Goal: Communication & Community: Answer question/provide support

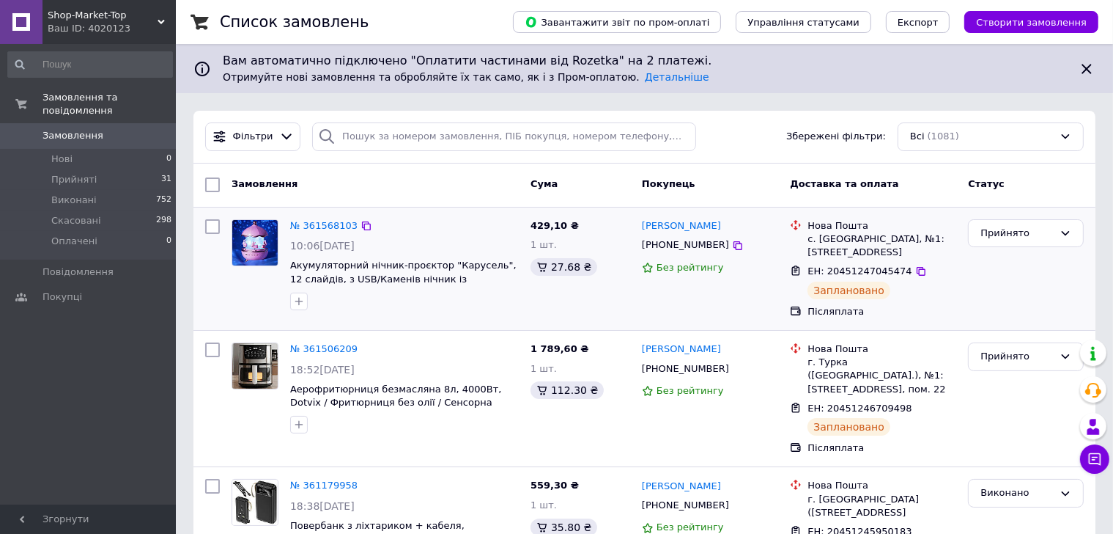
click at [671, 243] on div "[PHONE_NUMBER]" at bounding box center [685, 244] width 93 height 19
click at [550, 150] on input "search" at bounding box center [504, 136] width 384 height 29
click at [553, 140] on input "search" at bounding box center [504, 136] width 384 height 29
paste input "360956689"
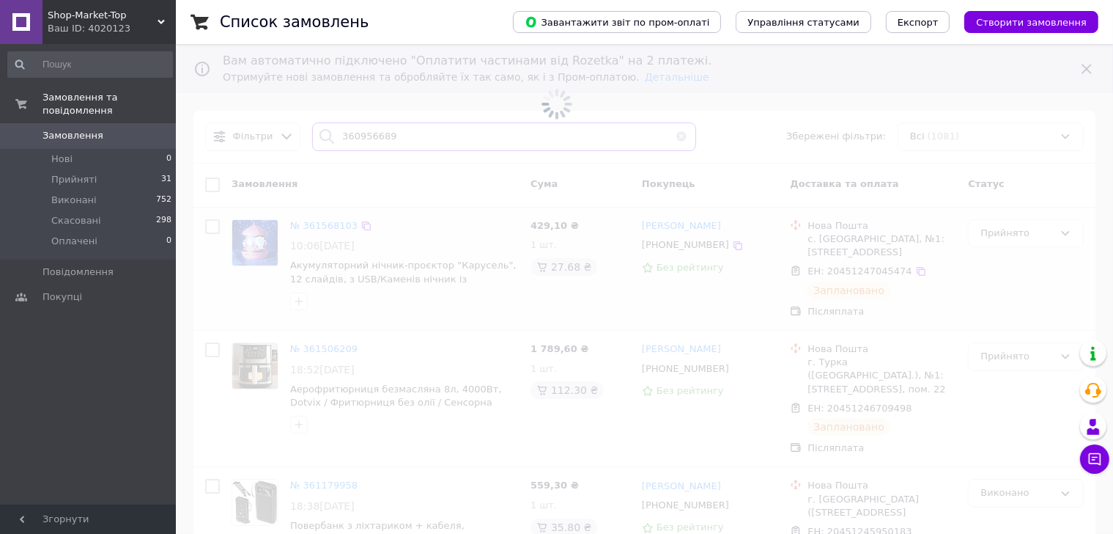
type input "360956689"
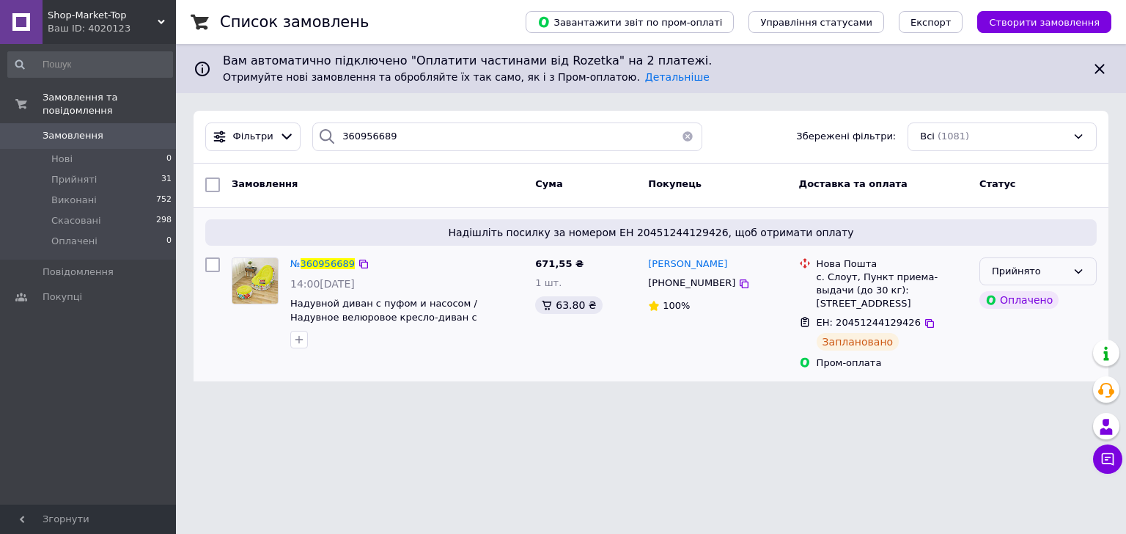
click at [1061, 272] on div "Прийнято" at bounding box center [1029, 271] width 75 height 15
click at [827, 399] on html "Shop-Market-Top Ваш ID: 4020123 Сайт Shop-Market-Top Кабінет покупця Перевірити…" at bounding box center [563, 199] width 1126 height 399
click at [320, 265] on span "360956689" at bounding box center [328, 263] width 54 height 11
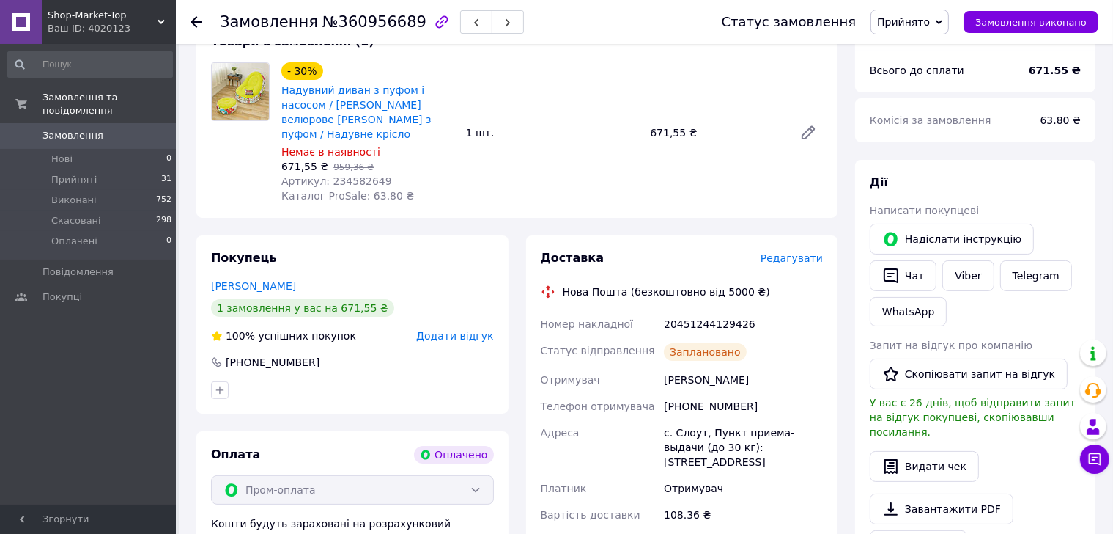
scroll to position [171, 0]
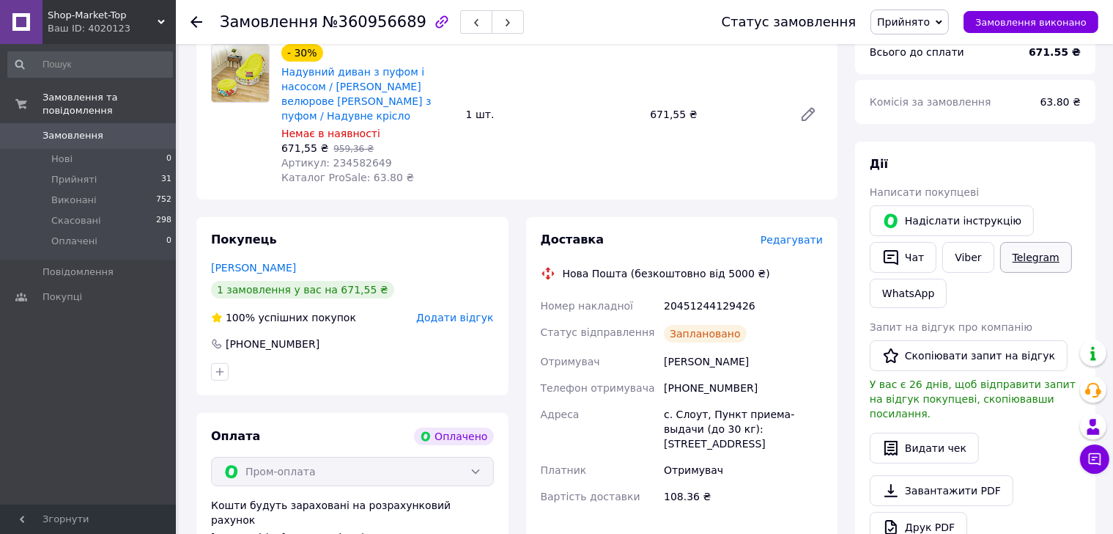
click at [1020, 253] on link "Telegram" at bounding box center [1037, 257] width 72 height 31
click at [911, 298] on link "WhatsApp" at bounding box center [908, 293] width 77 height 29
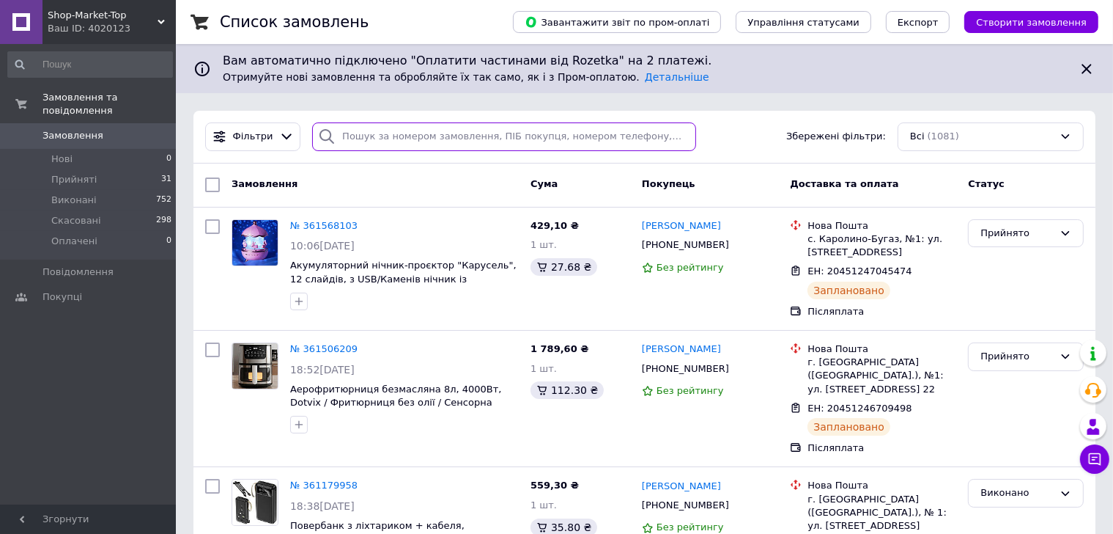
click at [443, 138] on input "search" at bounding box center [504, 136] width 384 height 29
paste input "360956689"
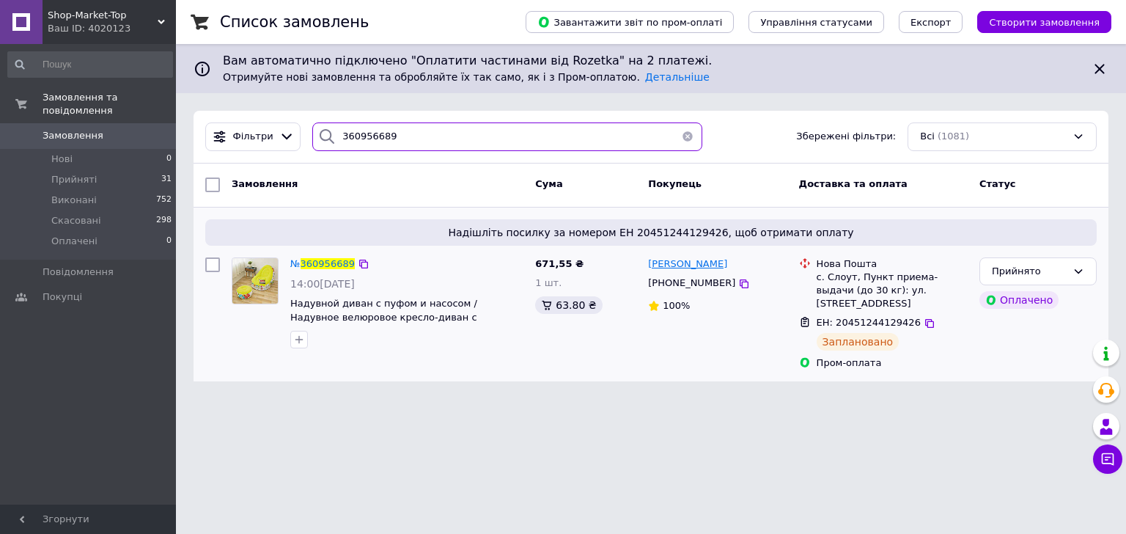
type input "360956689"
drag, startPoint x: 689, startPoint y: 265, endPoint x: 645, endPoint y: 264, distance: 44.0
click at [645, 264] on div "Роман Тихонов +380666907926 100%" at bounding box center [717, 313] width 150 height 125
copy span "Роман Тихонов"
click at [334, 259] on span "360956689" at bounding box center [328, 263] width 54 height 11
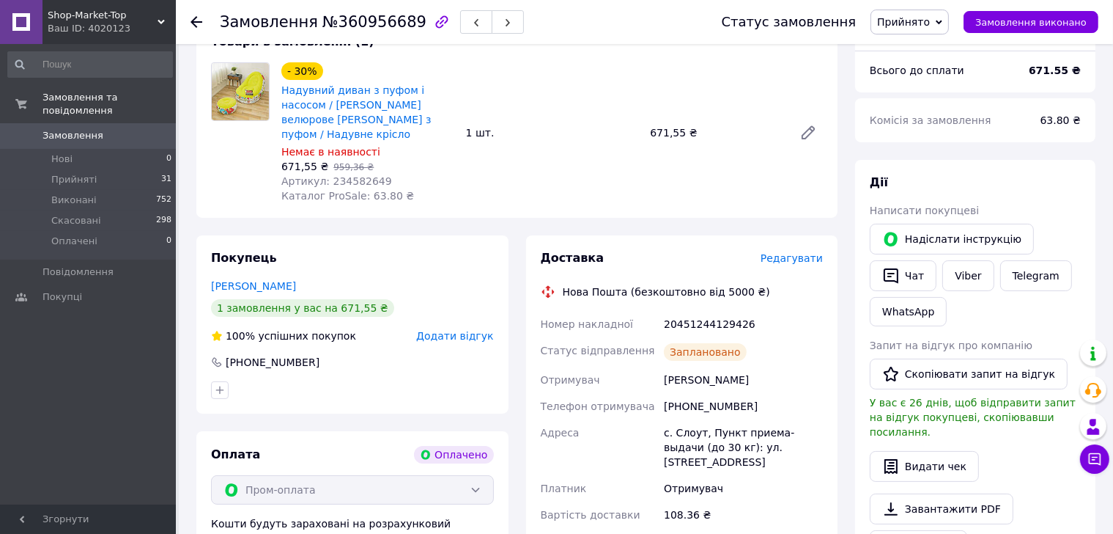
scroll to position [171, 0]
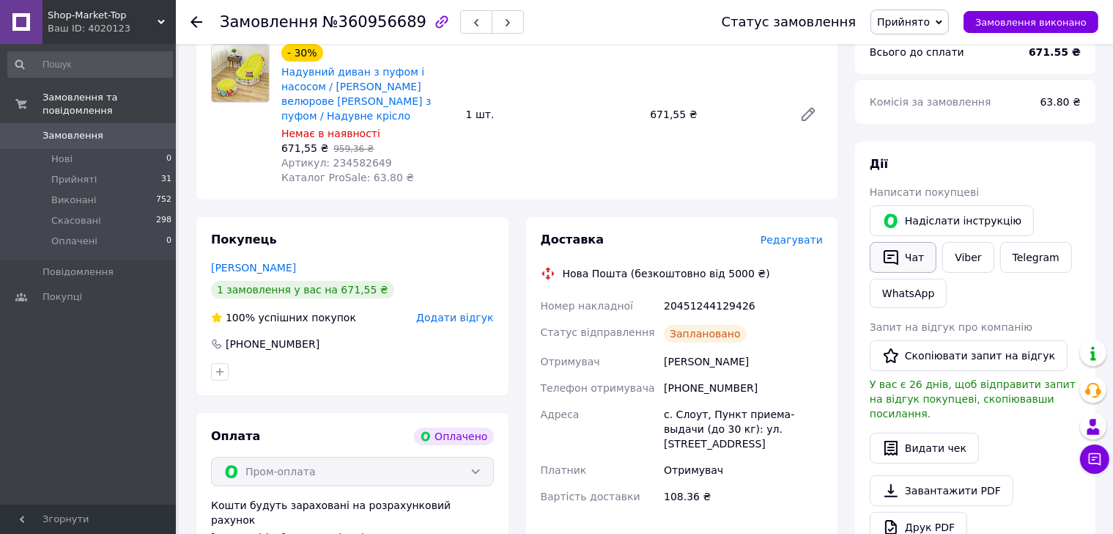
click at [905, 264] on button "Чат" at bounding box center [903, 257] width 67 height 31
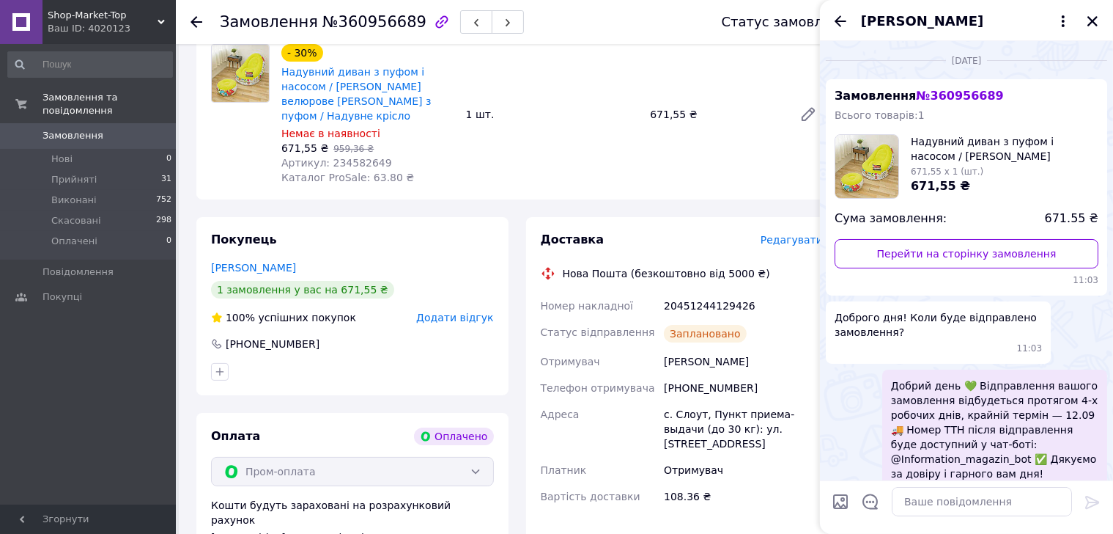
scroll to position [30, 0]
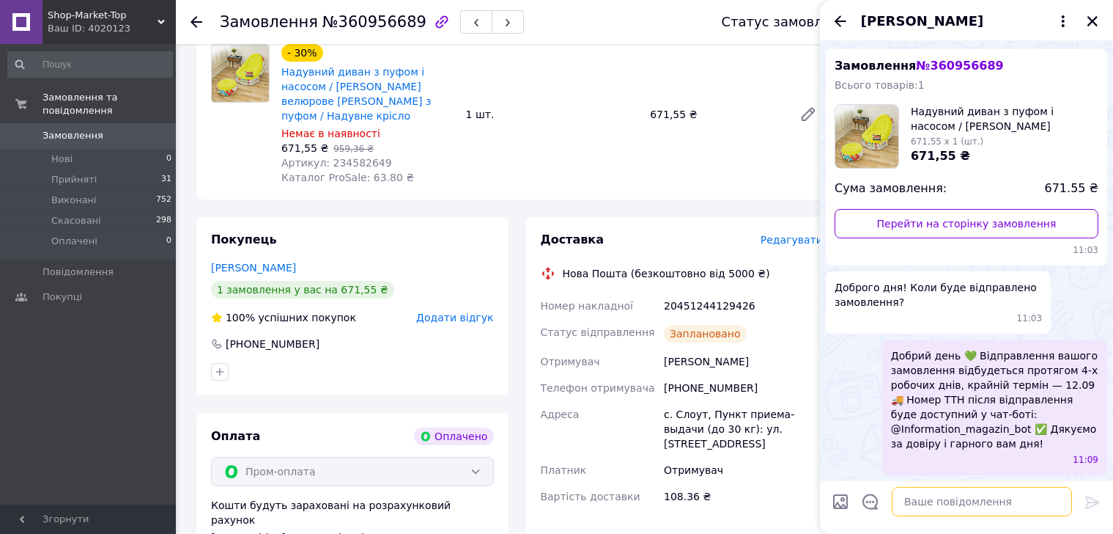
click at [941, 507] on textarea at bounding box center [982, 501] width 180 height 29
type textarea "Д"
type textarea "О"
type textarea "H"
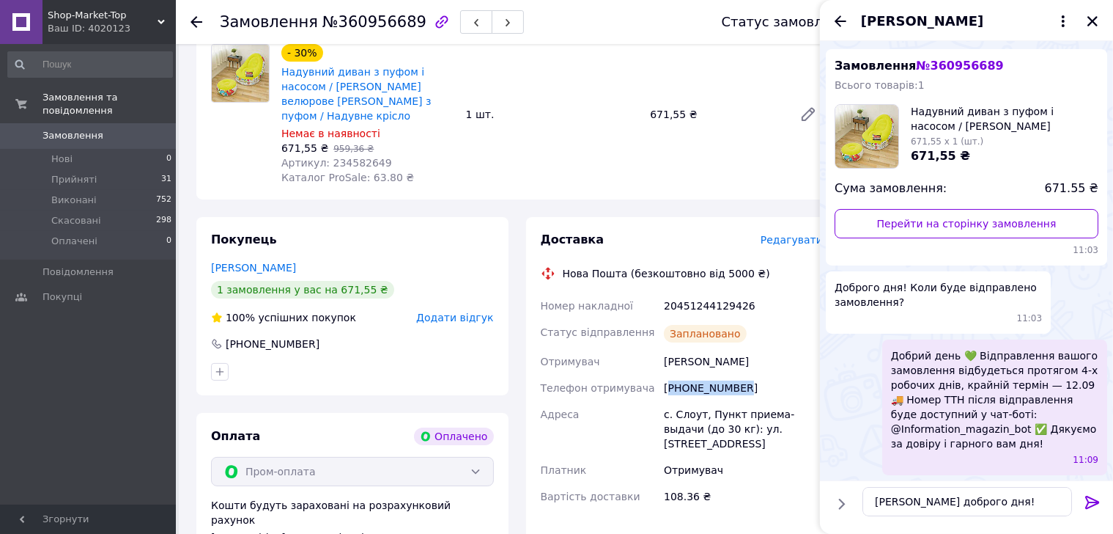
drag, startPoint x: 712, startPoint y: 375, endPoint x: 669, endPoint y: 376, distance: 43.3
click at [669, 377] on div "[PHONE_NUMBER]" at bounding box center [743, 388] width 165 height 26
copy div "380666907926"
click at [900, 501] on textarea "Роман доброго дня!" at bounding box center [968, 501] width 210 height 29
click at [909, 501] on textarea "Роман доброго дня!" at bounding box center [968, 501] width 210 height 29
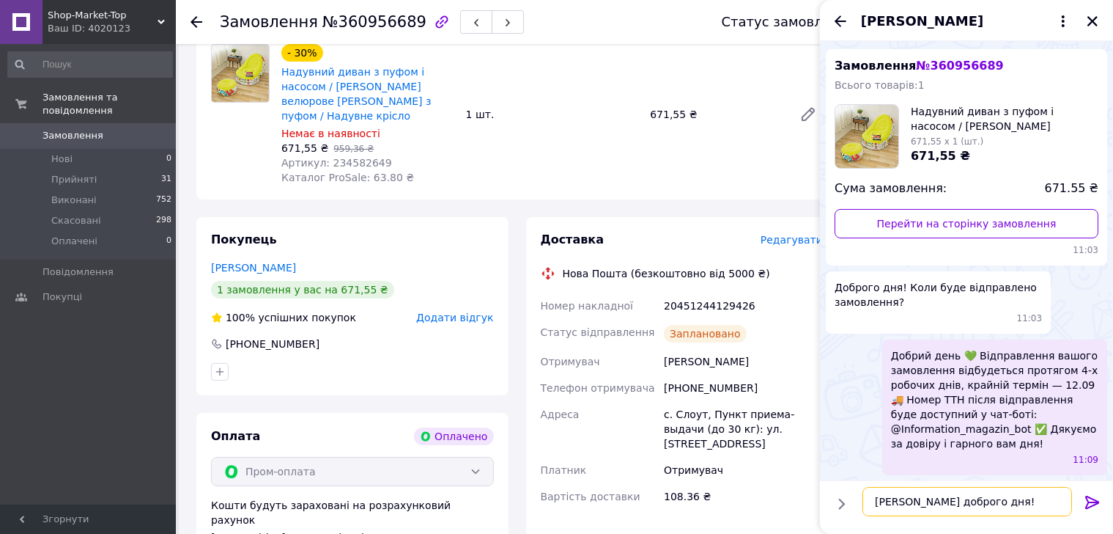
click at [905, 501] on textarea "Роман доброго дня!" at bounding box center [968, 501] width 210 height 29
click at [1006, 498] on textarea "Роман, доброго дня!" at bounding box center [968, 501] width 210 height 29
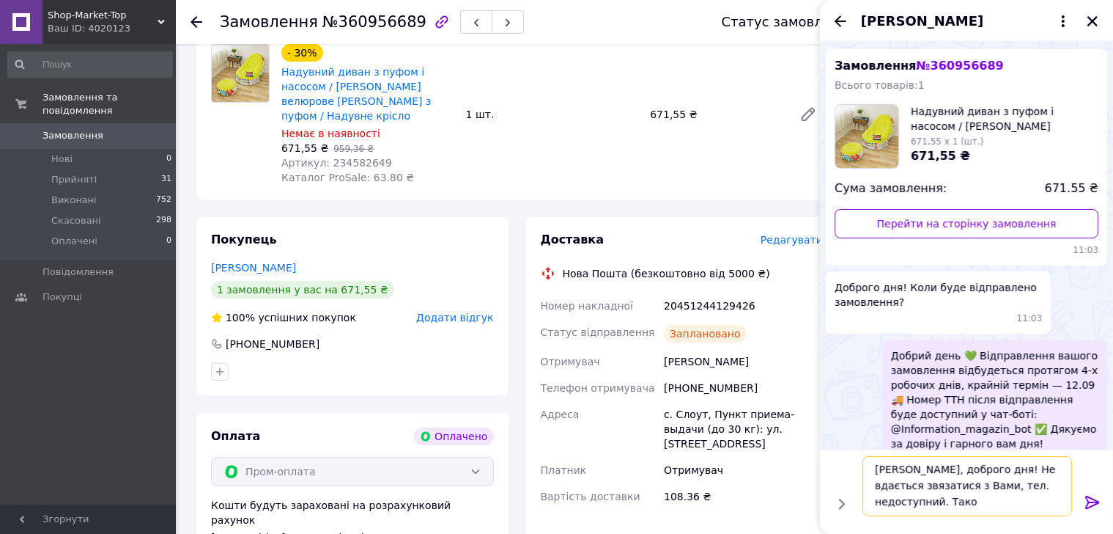
scroll to position [1, 0]
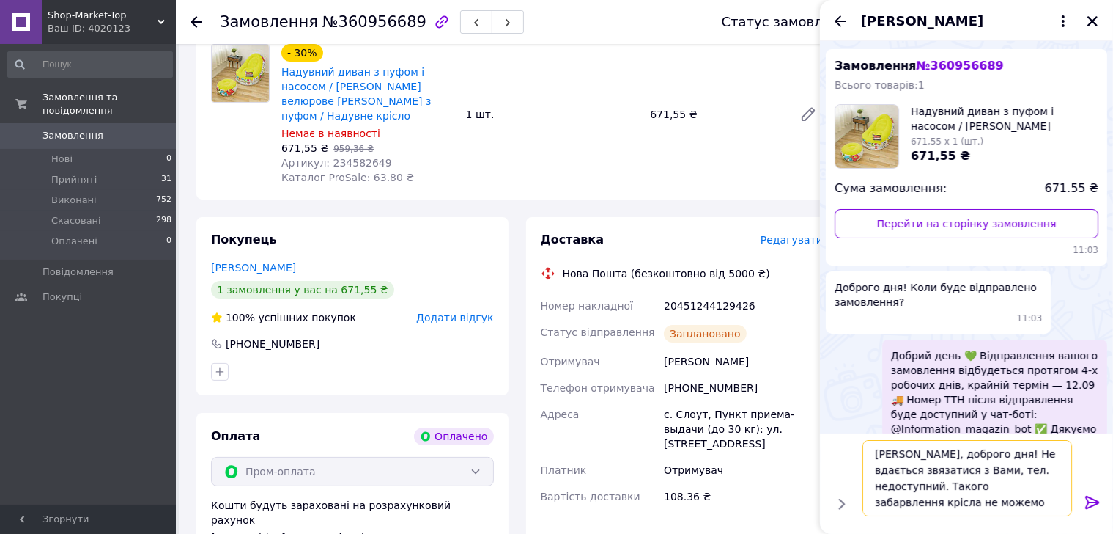
click at [941, 501] on textarea "Роман, доброго дня! Не вдається звязатися з Вами, тел. недоступний. Такого заба…" at bounding box center [968, 478] width 210 height 76
click at [943, 504] on textarea "Роман, доброго дня! Не вдається звязатися з Вами, тел. недоступний. Такого заба…" at bounding box center [968, 478] width 210 height 76
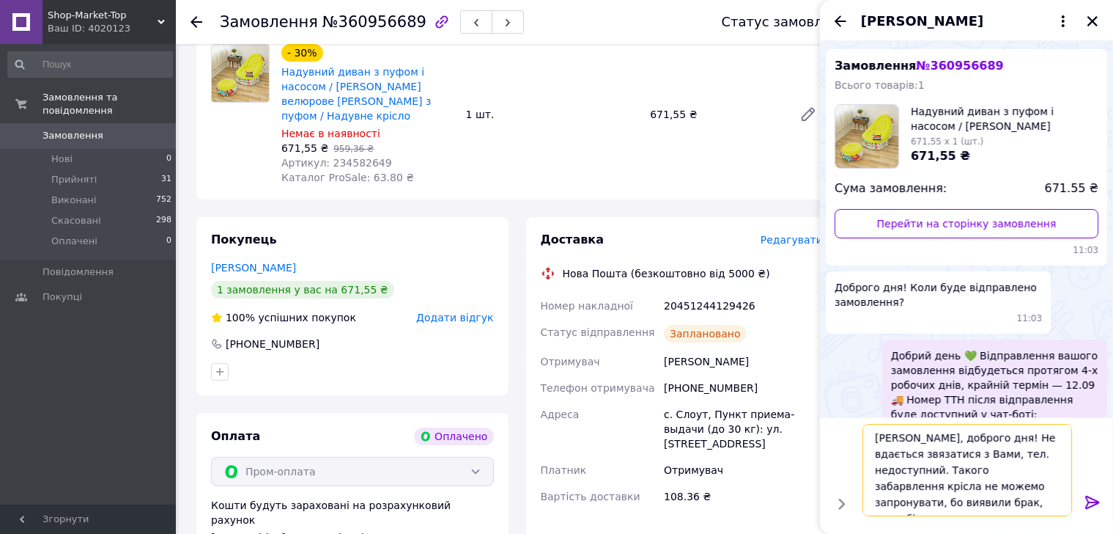
click at [982, 505] on textarea "Роман, доброго дня! Не вдається звязатися з Вами, тел. недоступний. Такого заба…" at bounding box center [968, 470] width 210 height 92
paste textarea "https://shop-market-top.com.ua/ua/site_search?search_term=123460418"
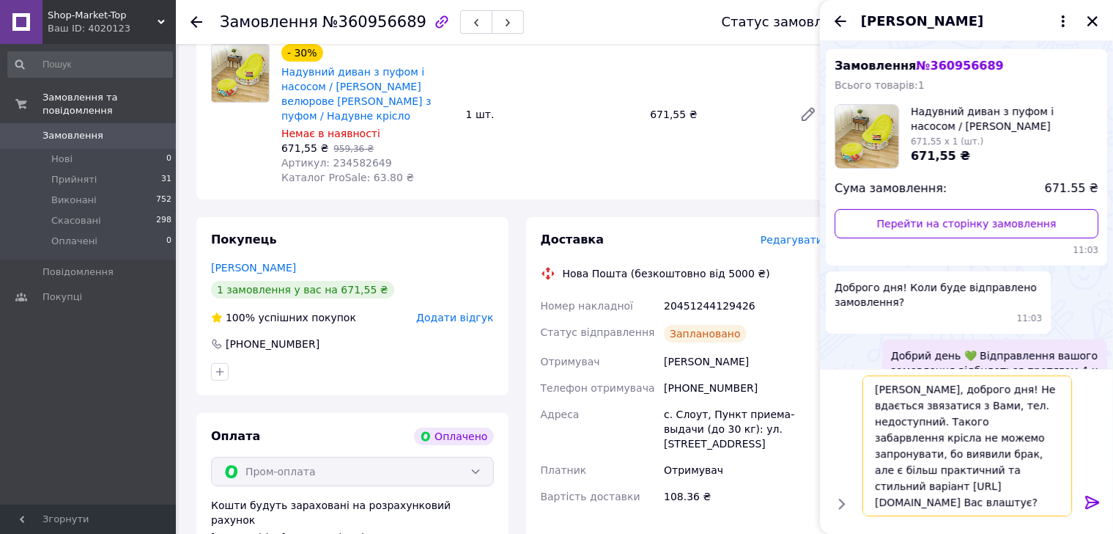
type textarea "Роман, доброго дня! Не вдається звязатися з Вами, тел. недоступний. Такого заба…"
click at [1100, 498] on icon at bounding box center [1093, 502] width 18 height 18
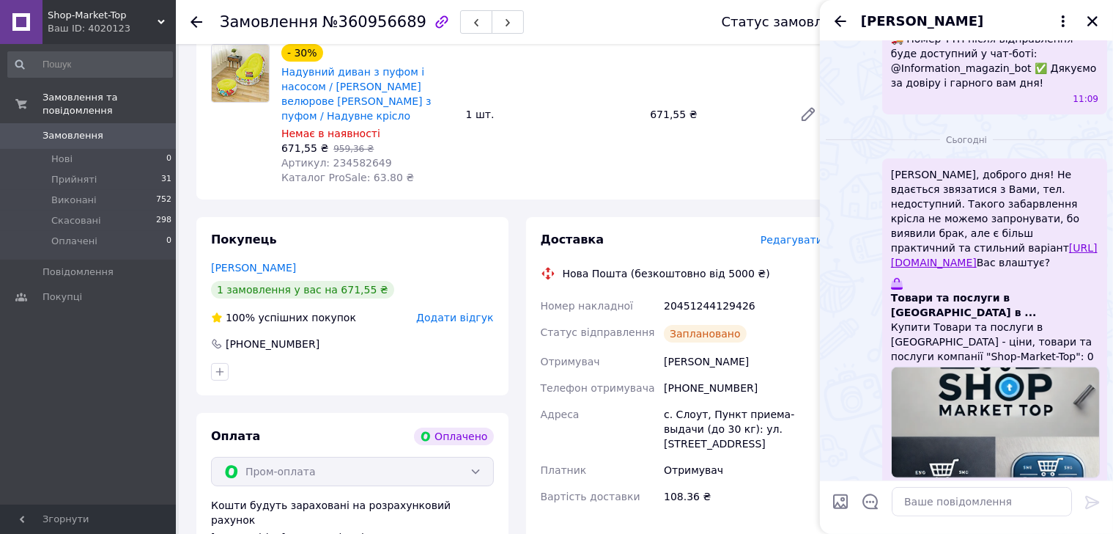
scroll to position [404, 0]
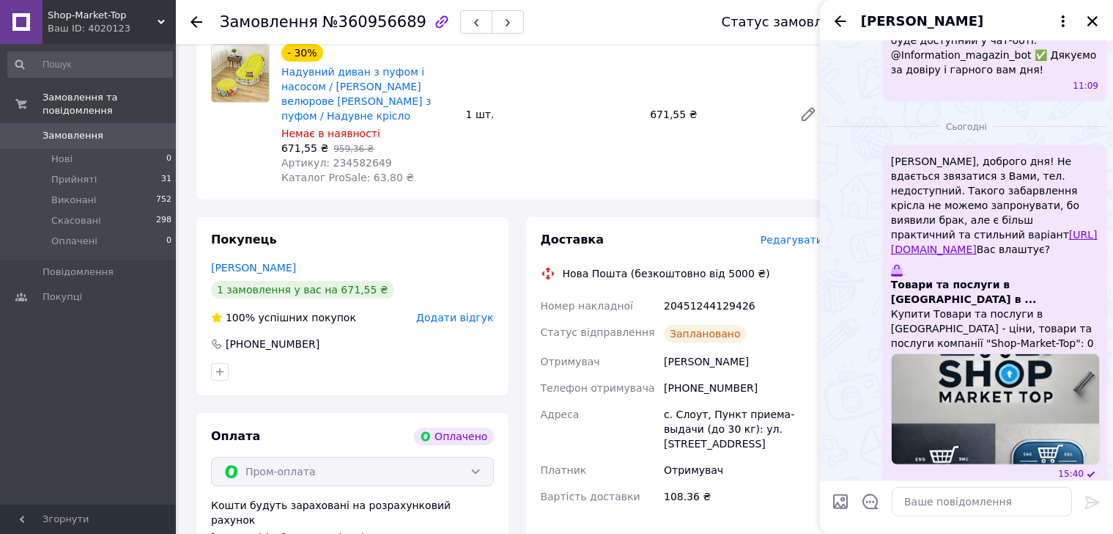
click at [42, 392] on div "Замовлення та повідомлення Замовлення 0 Нові 0 Прийняті 31 Виконані 752 Скасова…" at bounding box center [90, 276] width 180 height 465
